Goal: Find specific page/section: Find specific page/section

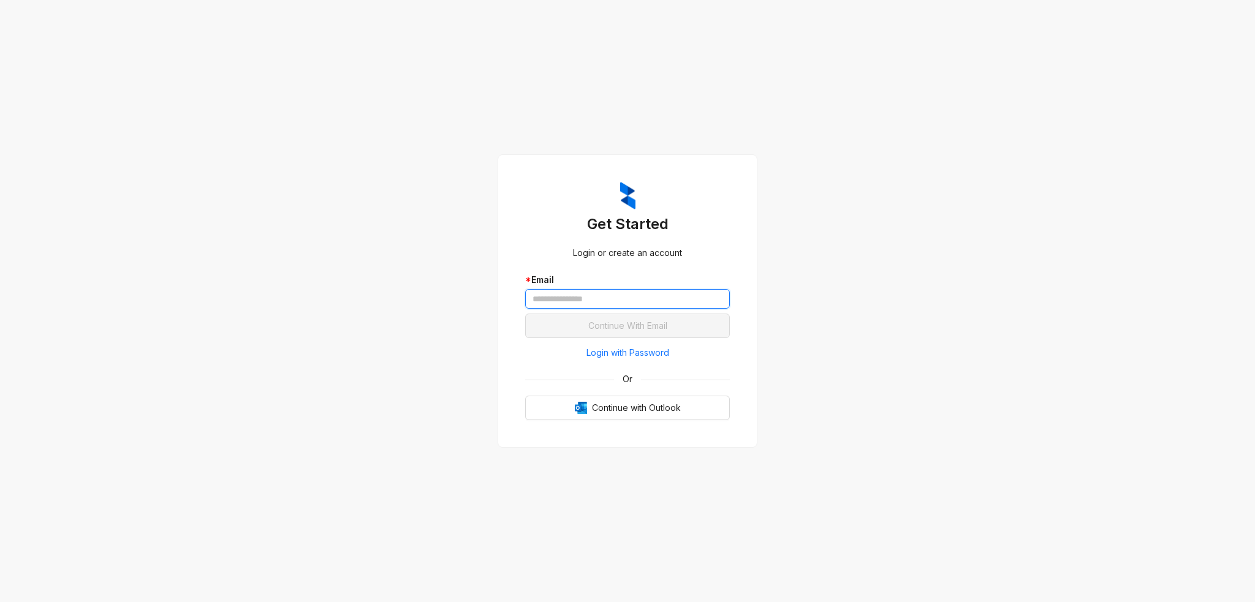
click at [577, 296] on input "text" at bounding box center [627, 299] width 205 height 20
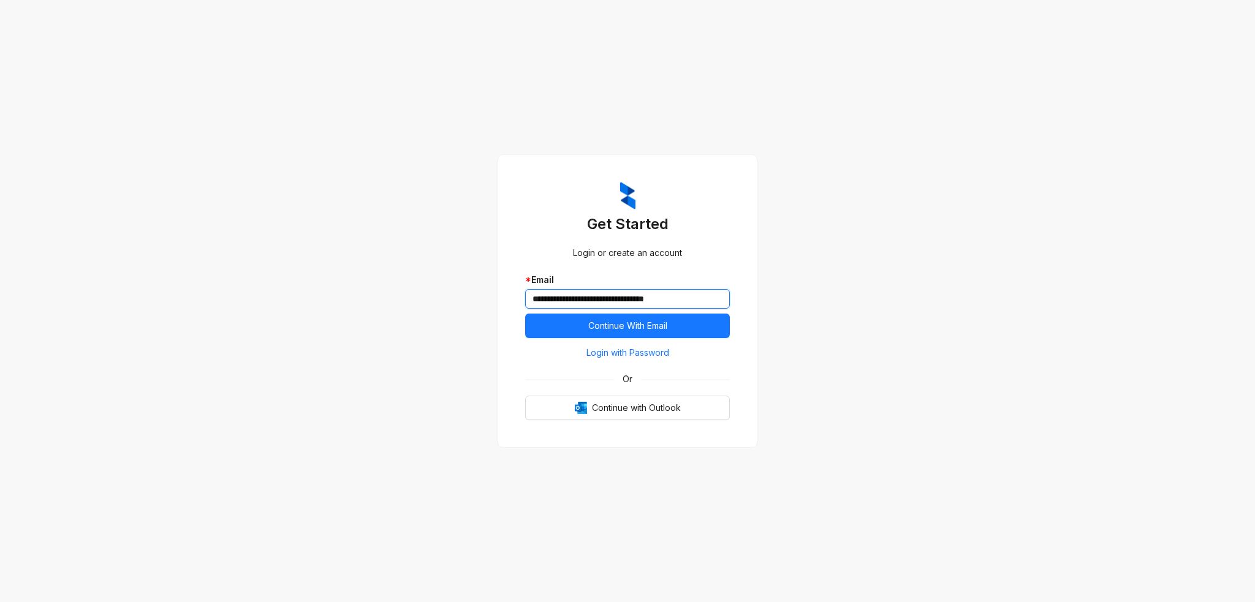
type input "**********"
click at [525, 314] on button "Continue With Email" at bounding box center [627, 326] width 205 height 25
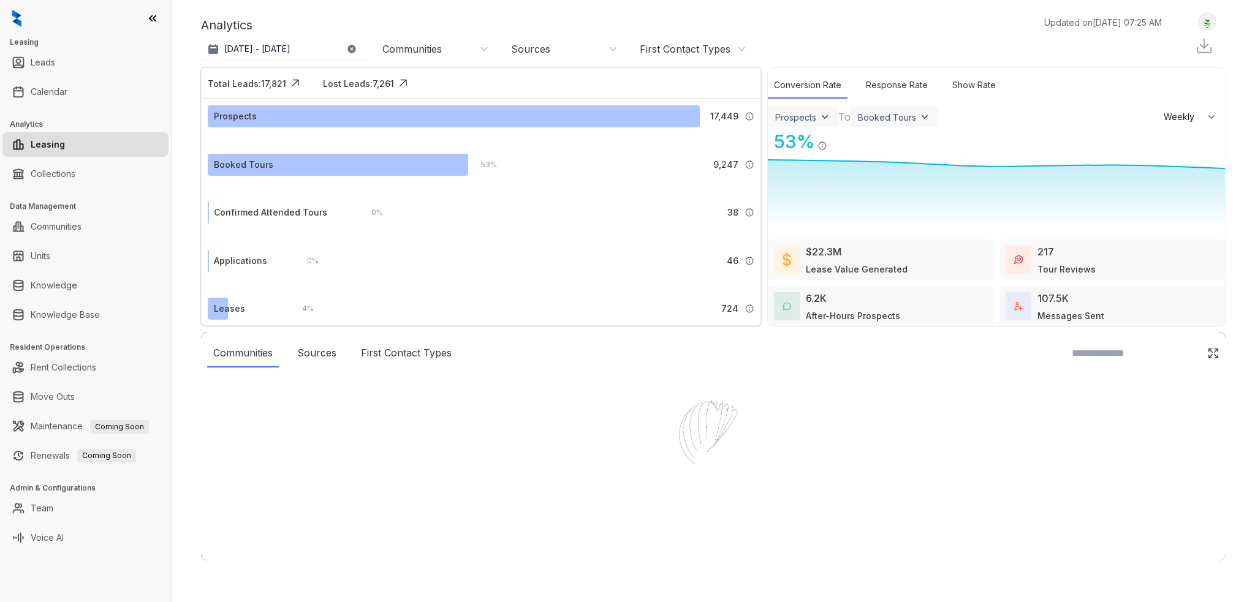
select select "******"
click at [67, 89] on link "Calendar" at bounding box center [49, 92] width 37 height 25
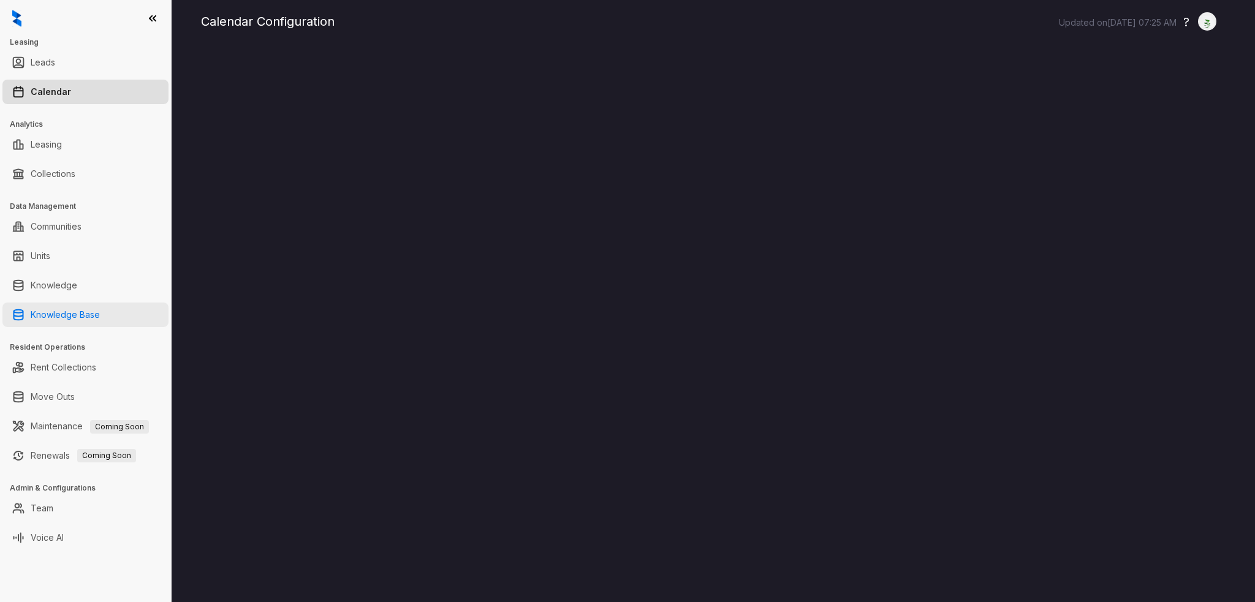
click at [85, 311] on link "Knowledge Base" at bounding box center [65, 315] width 69 height 25
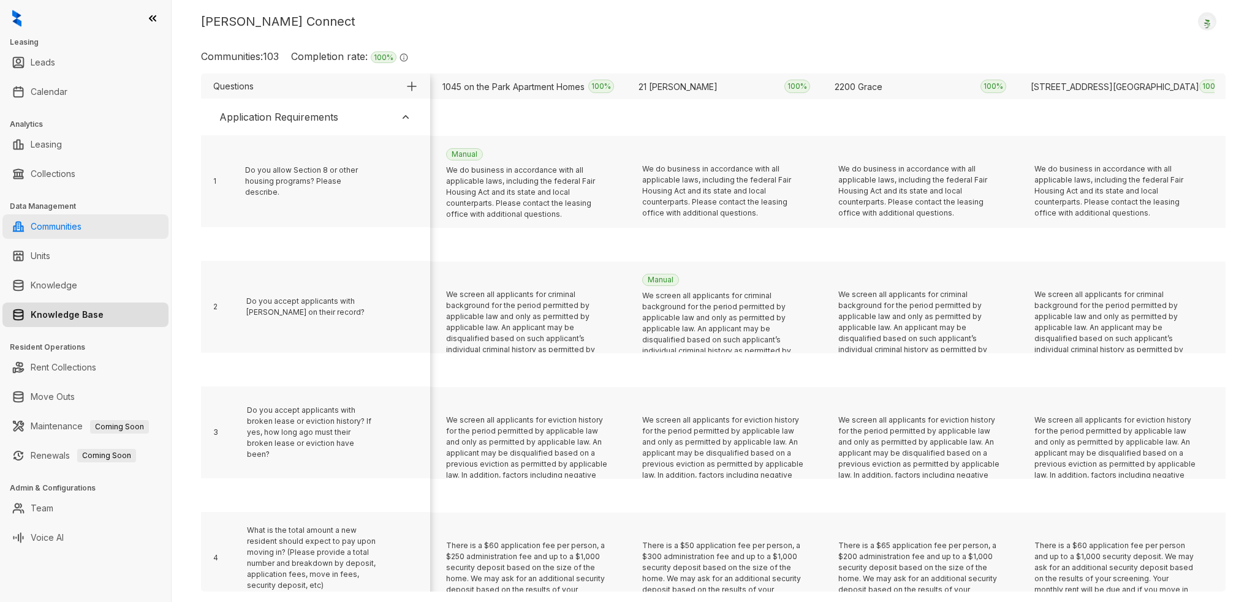
click at [81, 216] on link "Communities" at bounding box center [56, 226] width 51 height 25
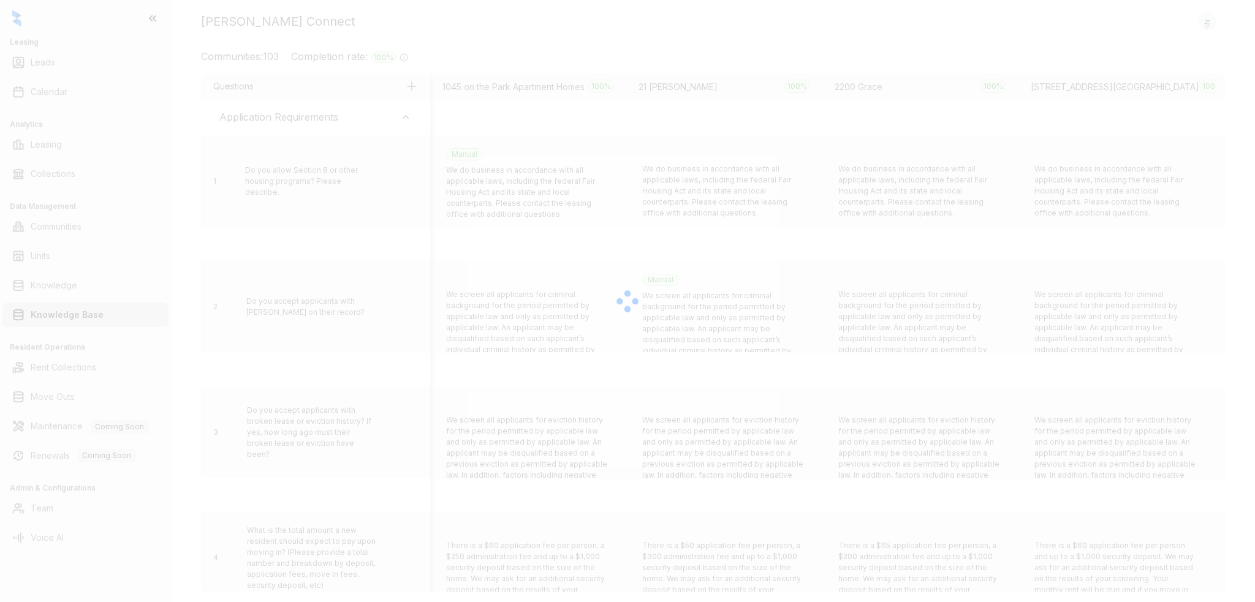
click at [94, 319] on div at bounding box center [627, 301] width 1255 height 602
click at [78, 281] on div at bounding box center [627, 301] width 1255 height 602
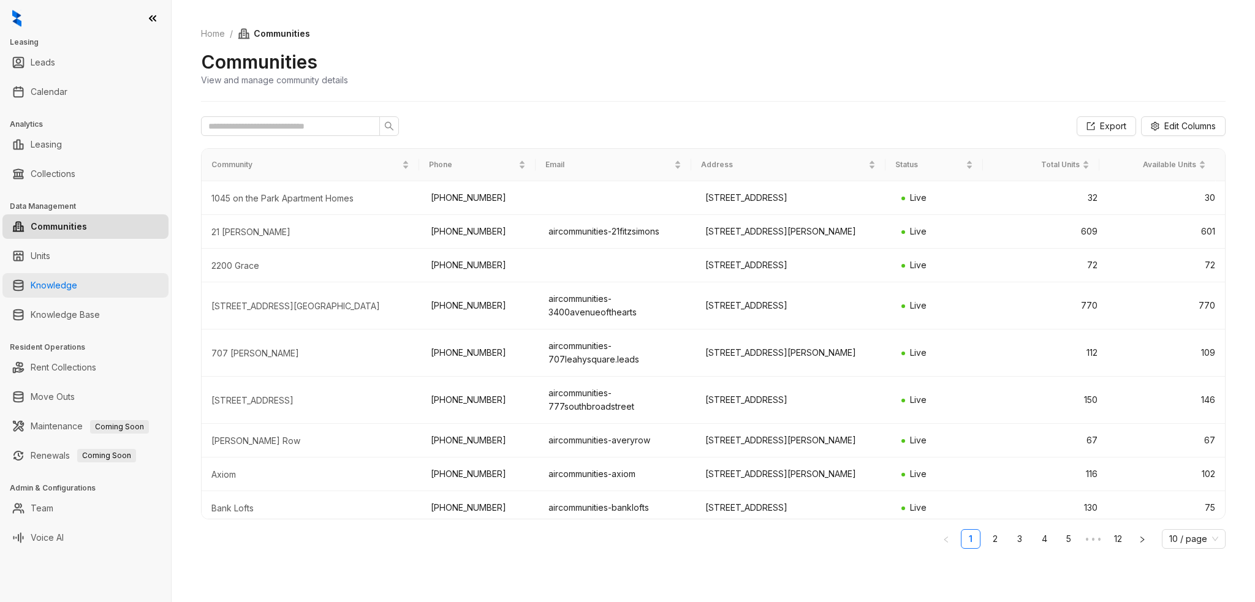
click at [75, 274] on link "Knowledge" at bounding box center [54, 285] width 47 height 25
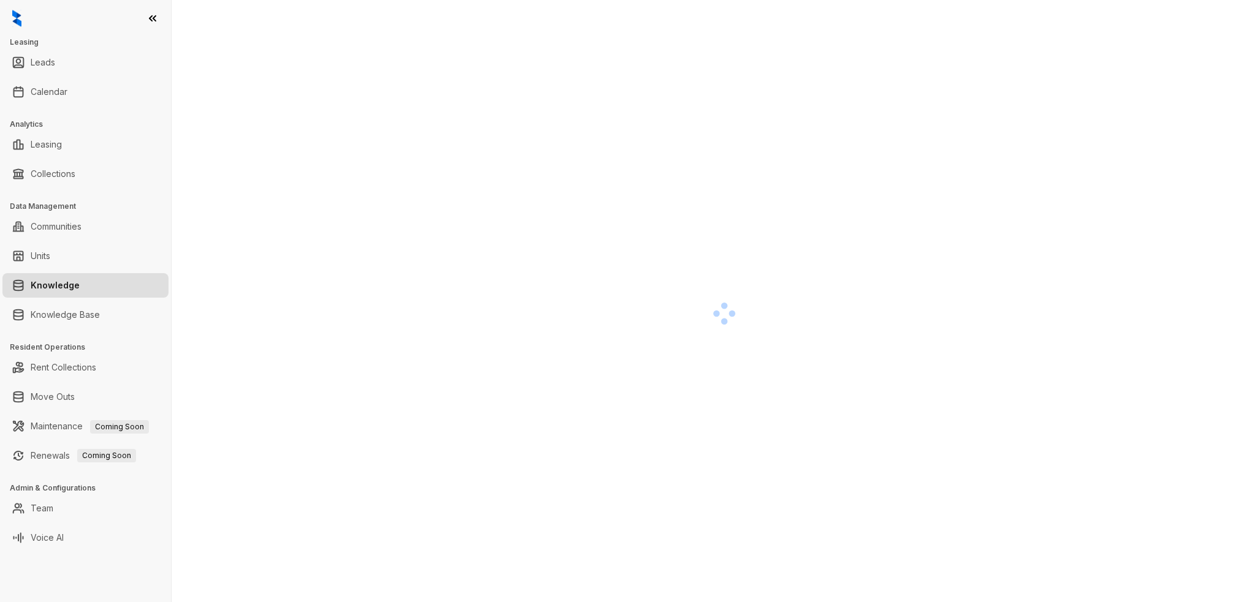
click at [71, 279] on link "Knowledge" at bounding box center [55, 285] width 49 height 25
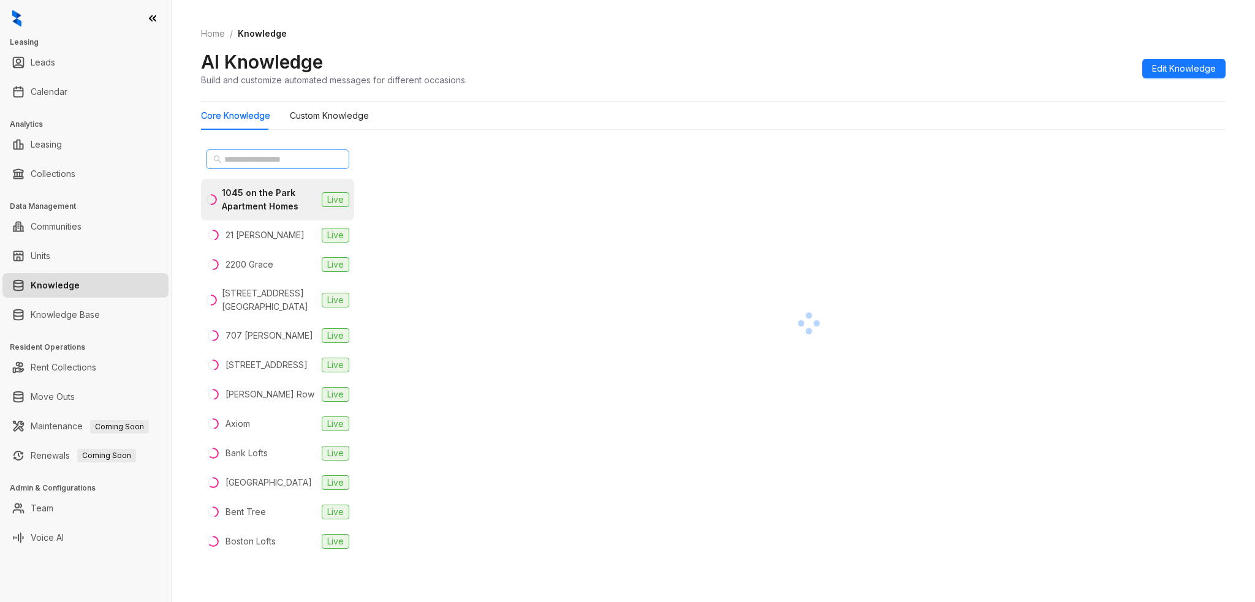
click at [335, 159] on span at bounding box center [338, 159] width 7 height 13
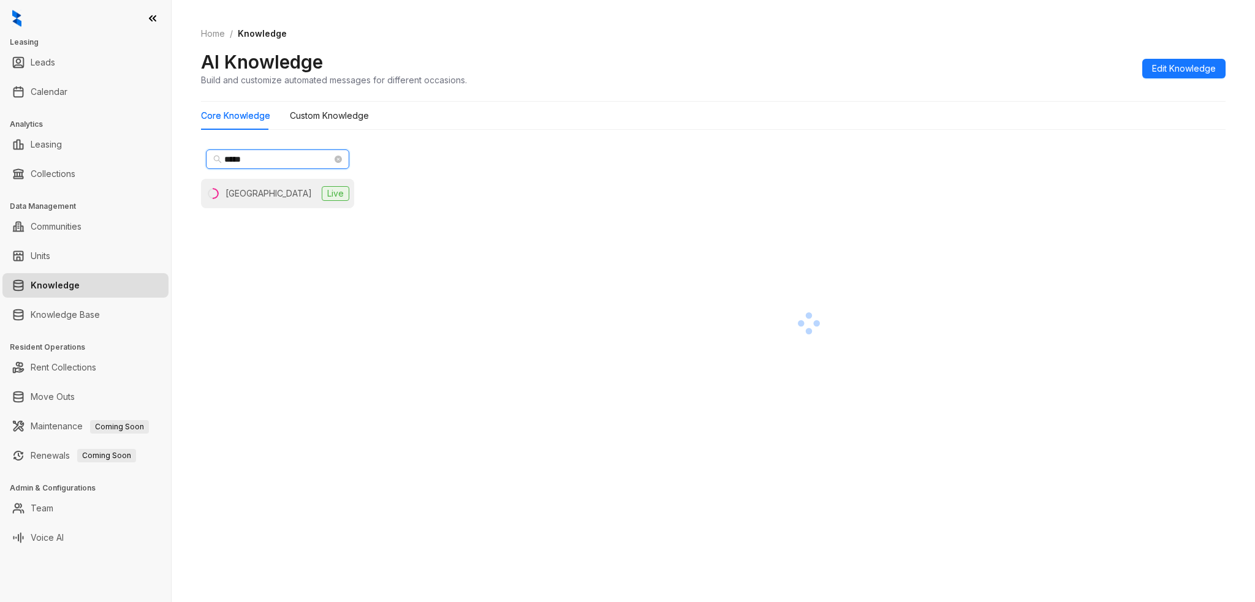
type input "*****"
click at [275, 197] on div "[GEOGRAPHIC_DATA]" at bounding box center [268, 193] width 86 height 13
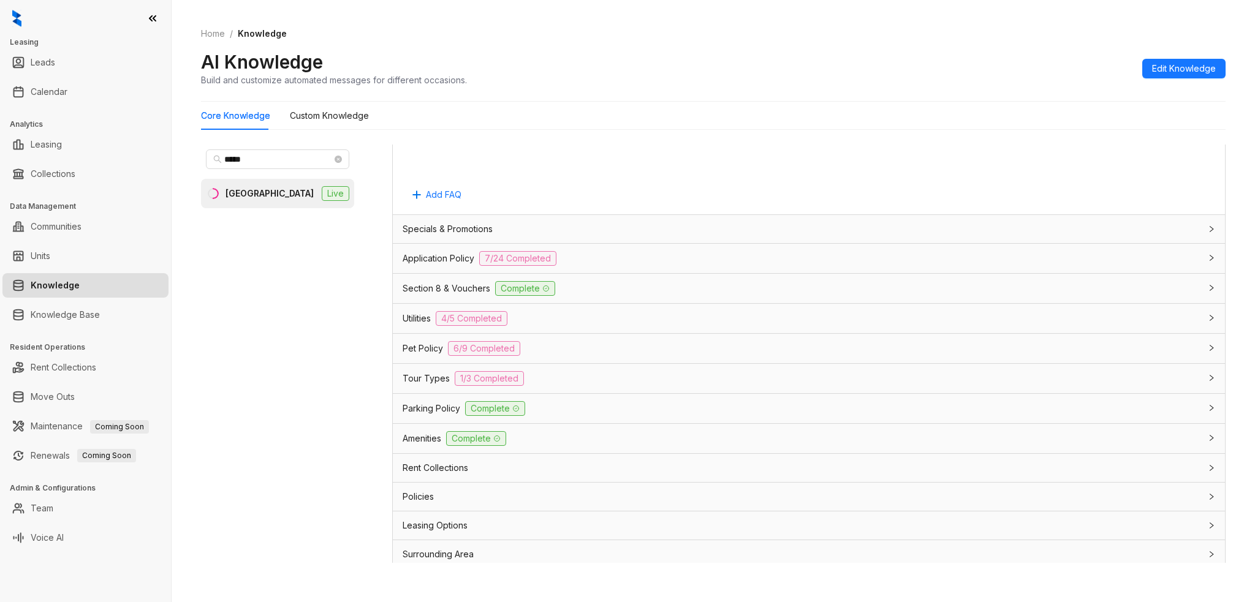
scroll to position [741, 0]
click at [587, 366] on div "Tour Types 1/3 Completed" at bounding box center [809, 376] width 832 height 29
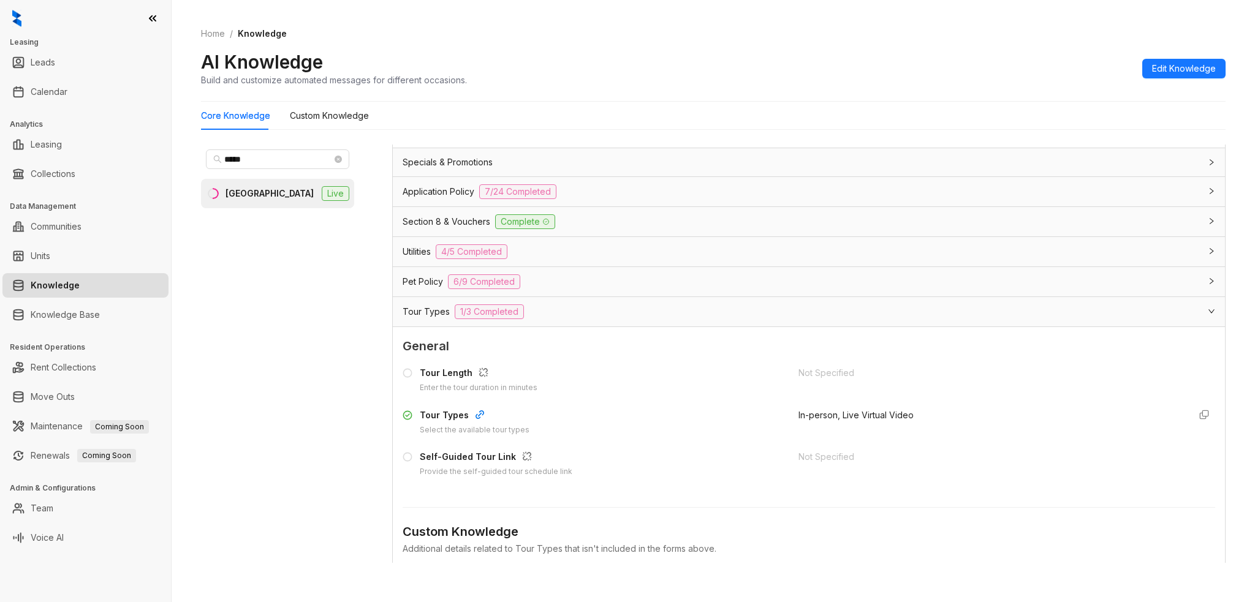
scroll to position [864, 0]
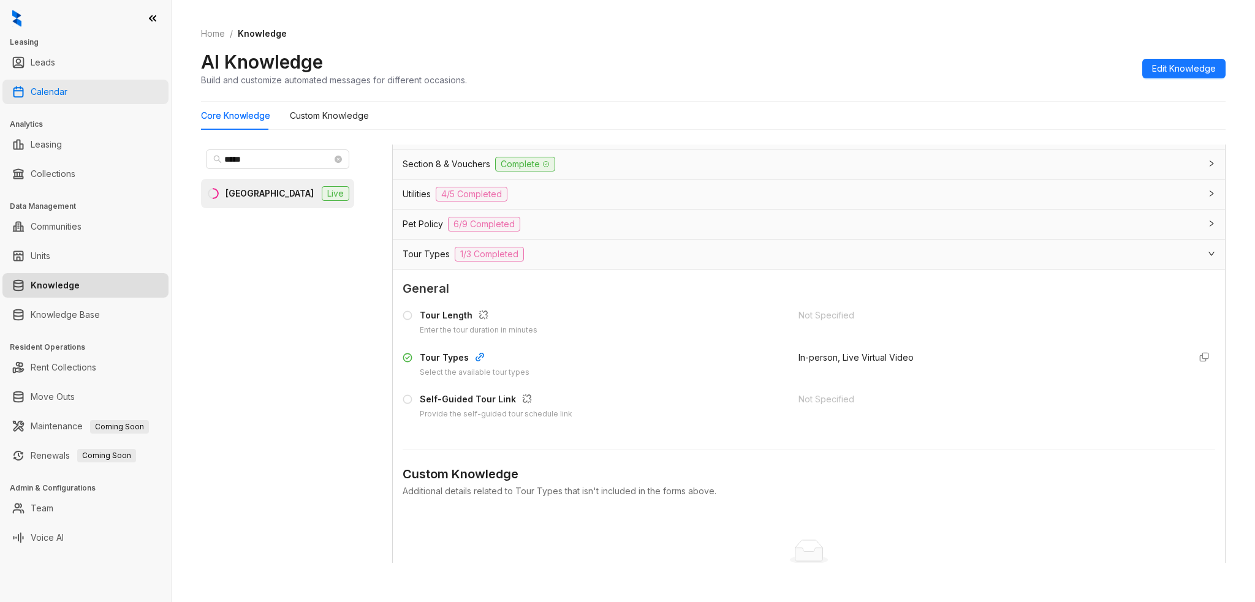
click at [48, 87] on link "Calendar" at bounding box center [49, 92] width 37 height 25
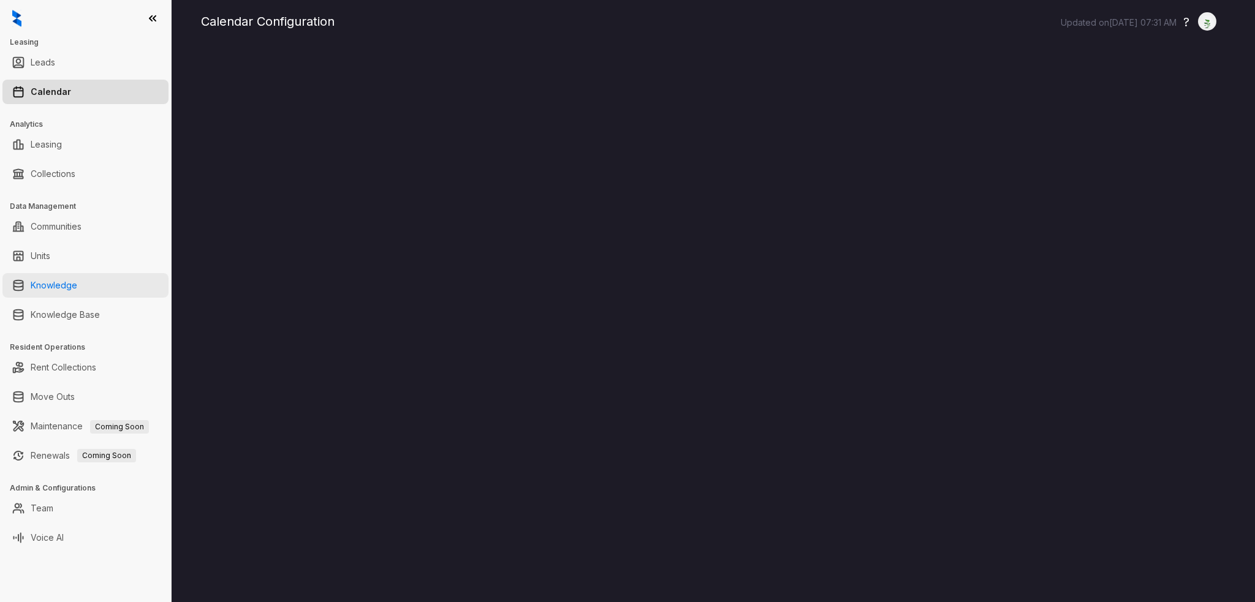
click at [71, 284] on link "Knowledge" at bounding box center [54, 285] width 47 height 25
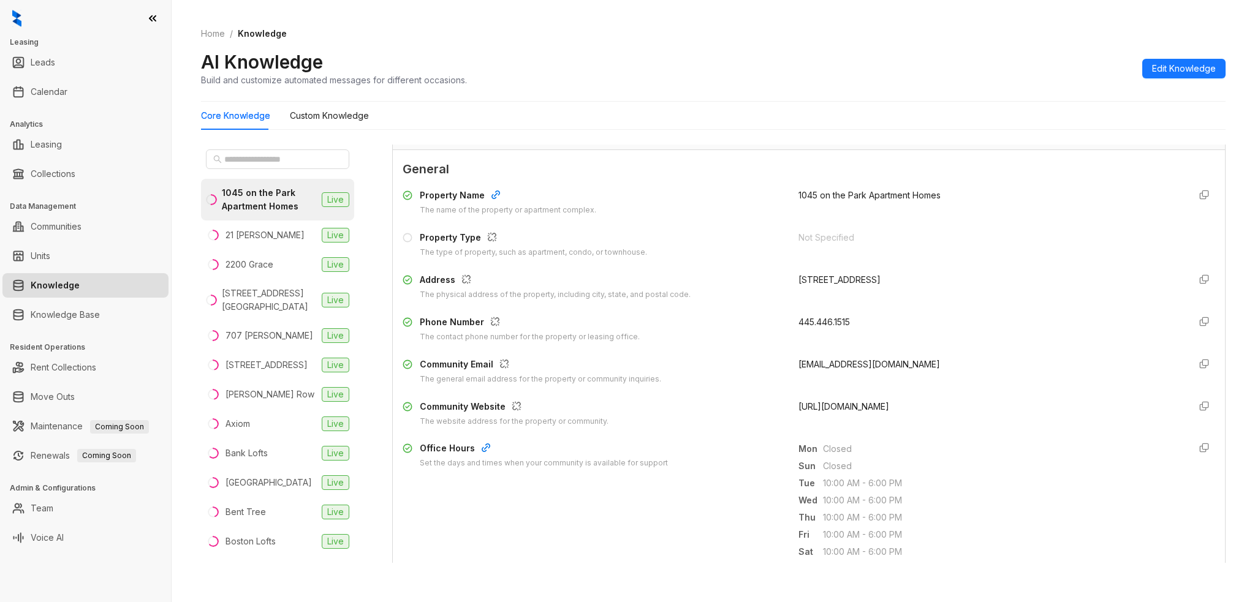
scroll to position [245, 0]
